Goal: Transaction & Acquisition: Purchase product/service

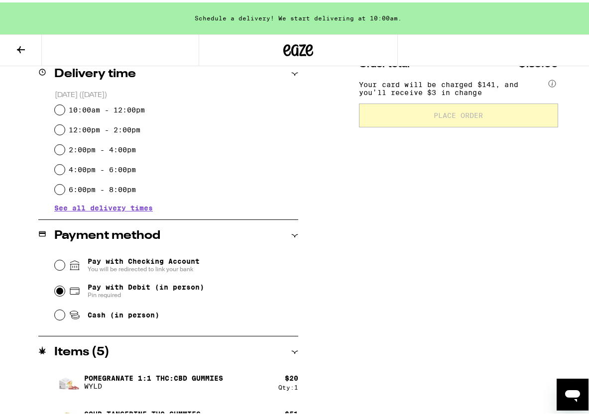
scroll to position [261, 0]
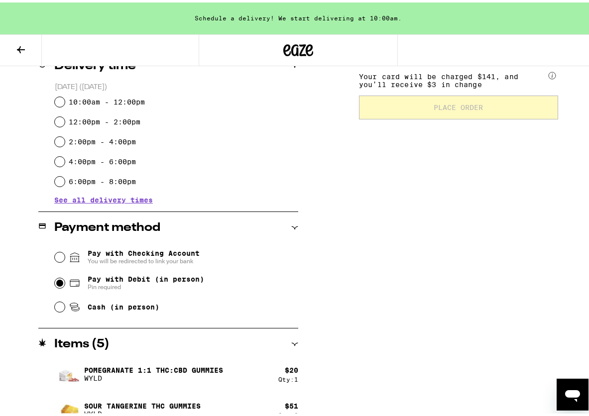
click at [23, 43] on icon at bounding box center [21, 47] width 12 height 12
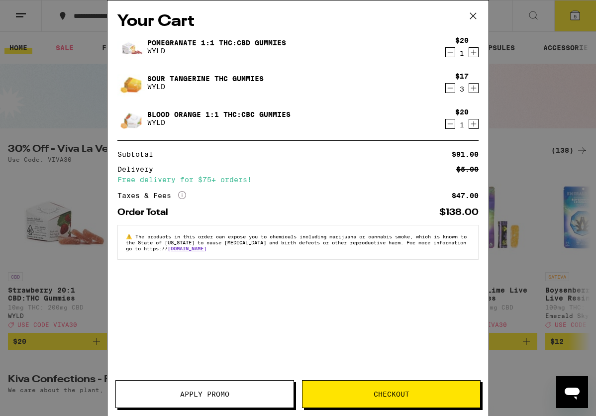
click at [380, 386] on button "Checkout" at bounding box center [391, 394] width 179 height 28
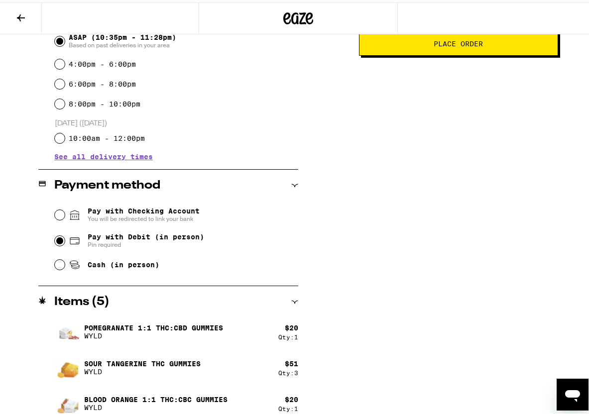
scroll to position [301, 0]
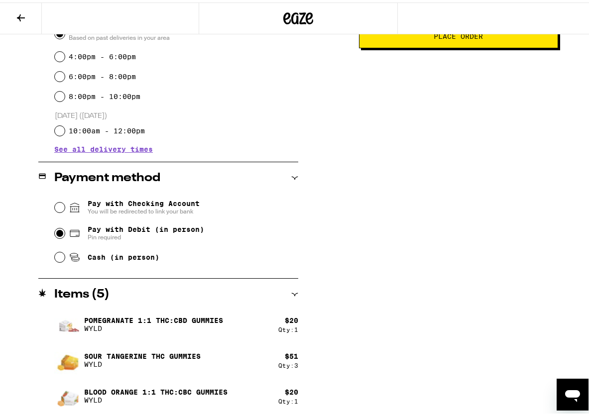
click at [292, 294] on icon at bounding box center [294, 292] width 7 height 7
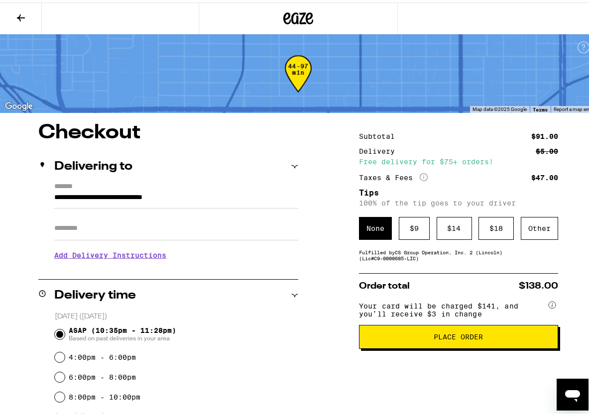
scroll to position [193, 0]
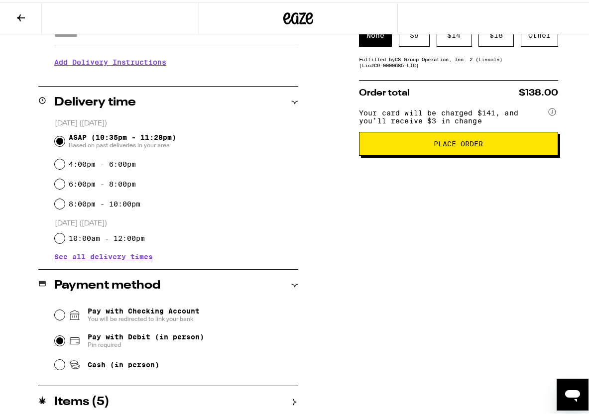
drag, startPoint x: 435, startPoint y: 312, endPoint x: 429, endPoint y: 312, distance: 6.0
click at [435, 312] on div "Subtotal $91.00 Delivery $5.00 Free delivery for $75+ orders! Taxes & Fees More…" at bounding box center [458, 171] width 199 height 489
drag, startPoint x: 59, startPoint y: 171, endPoint x: 57, endPoint y: 164, distance: 7.4
click at [59, 170] on div "4:00pm - 6:00pm" at bounding box center [176, 162] width 243 height 20
click at [57, 163] on input "4:00pm - 6:00pm" at bounding box center [60, 162] width 10 height 10
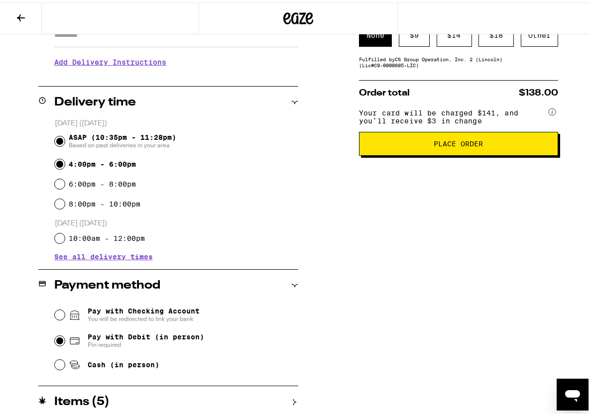
radio input "true"
click at [484, 329] on div "Subtotal $91.00 Delivery $5.00 Free delivery for $75+ orders! Taxes & Fees More…" at bounding box center [458, 171] width 199 height 489
click at [108, 138] on span "ASAP (10:35pm - 11:28pm) Based on past deliveries in your area" at bounding box center [123, 139] width 108 height 16
click at [65, 138] on input "ASAP (10:35pm - 11:28pm) Based on past deliveries in your area" at bounding box center [60, 139] width 10 height 10
radio input "true"
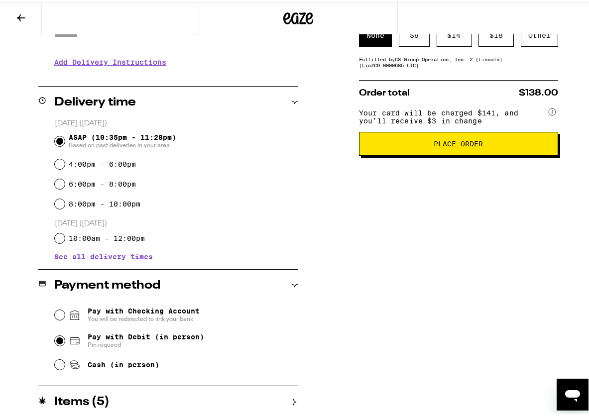
click at [468, 151] on button "Place Order" at bounding box center [458, 141] width 199 height 24
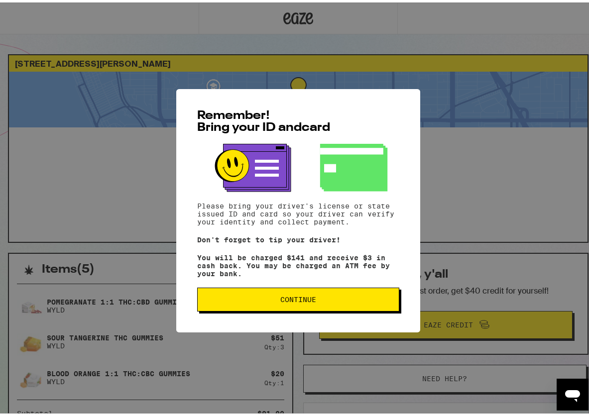
click at [321, 295] on button "Continue" at bounding box center [298, 297] width 202 height 24
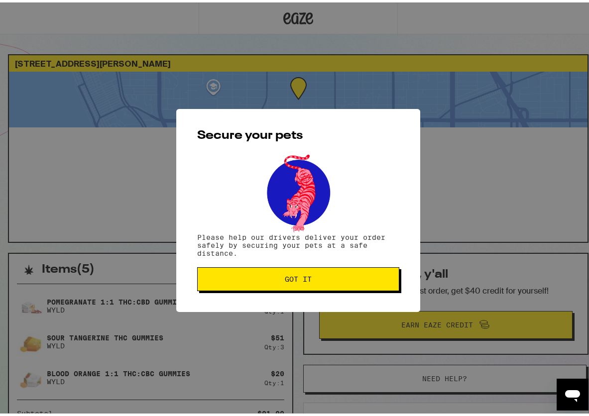
click at [357, 278] on span "Got it" at bounding box center [298, 276] width 185 height 7
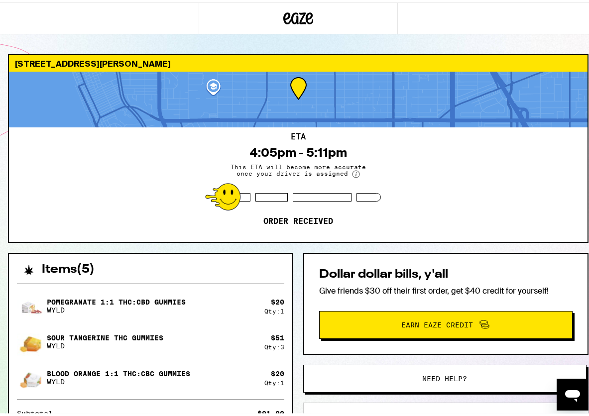
click at [432, 186] on div "ETA 4:05pm - 5:11pm This ETA will become more accurate once your driver is assi…" at bounding box center [298, 182] width 578 height 115
